Goal: Find specific page/section: Find specific page/section

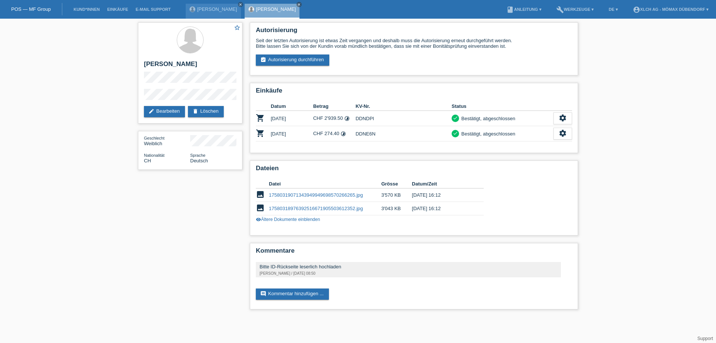
click at [679, 211] on div "star_border [PERSON_NAME] edit Bearbeiten delete Löschen Geschlecht Weiblich Na…" at bounding box center [358, 168] width 716 height 298
click at [29, 10] on link "POS — MF Group" at bounding box center [31, 9] width 40 height 6
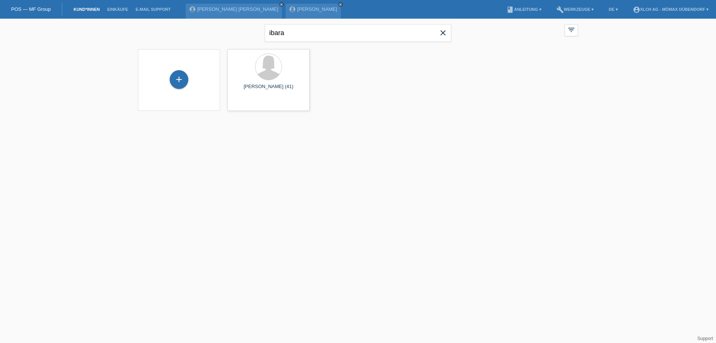
click at [445, 32] on icon "close" at bounding box center [443, 32] width 9 height 9
type input "häberli fabian"
click at [249, 103] on span "Anzeigen" at bounding box center [249, 104] width 20 height 6
